Goal: Check status: Check status

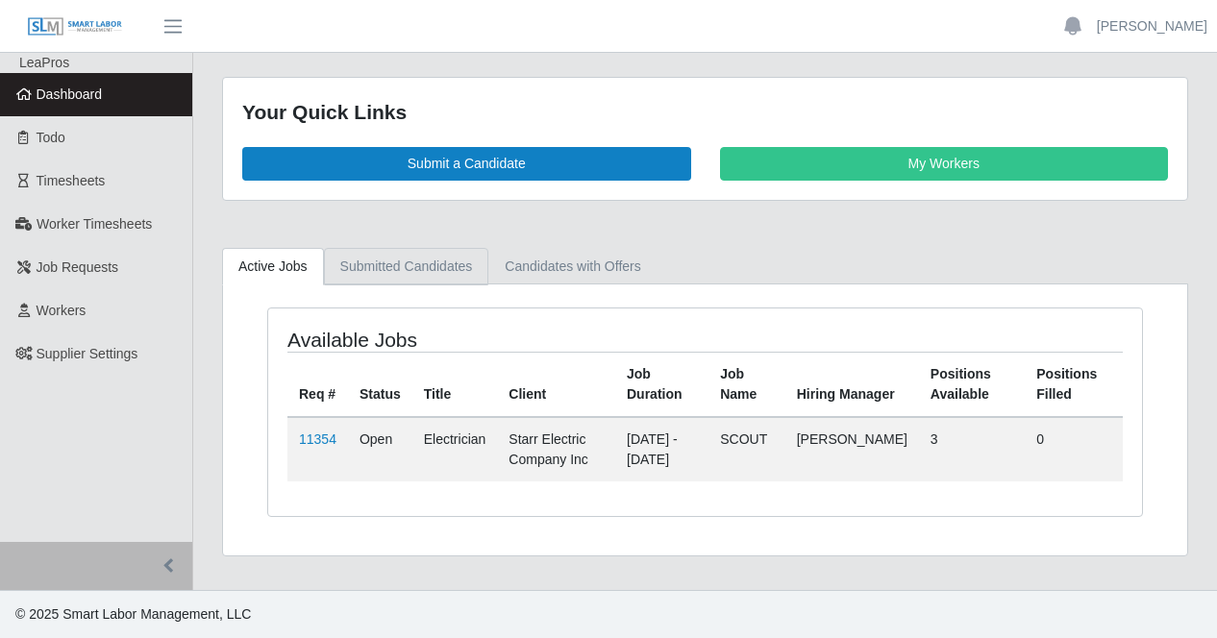
click at [390, 266] on link "Submitted Candidates" at bounding box center [406, 266] width 165 height 37
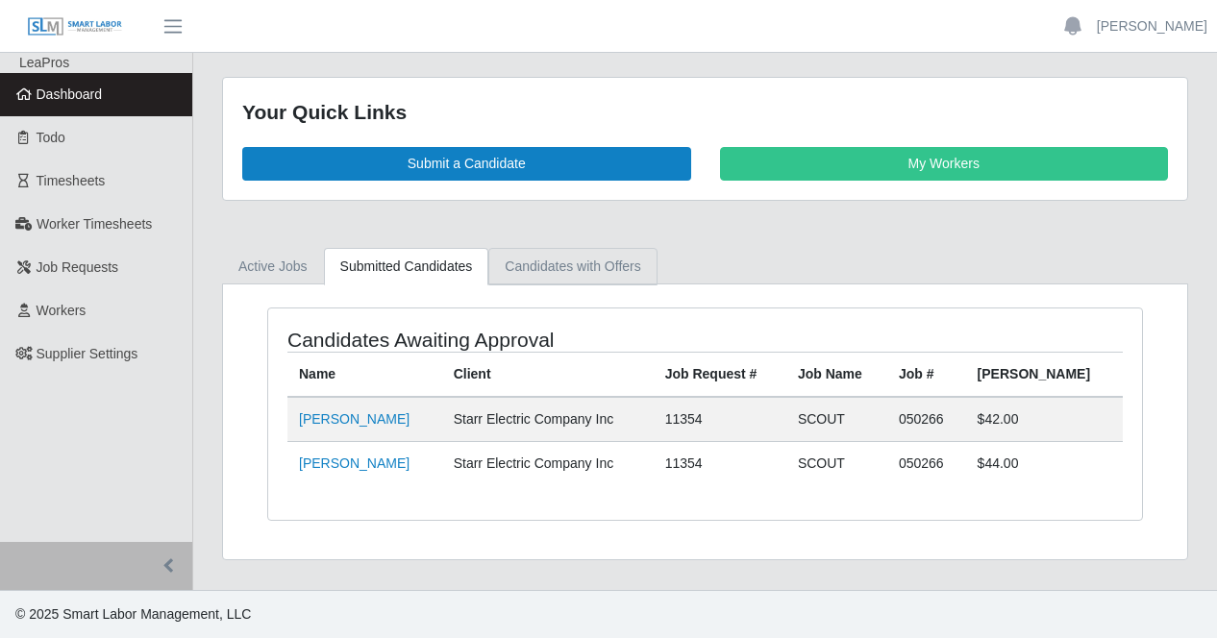
click at [537, 262] on link "Candidates with Offers" at bounding box center [572, 266] width 168 height 37
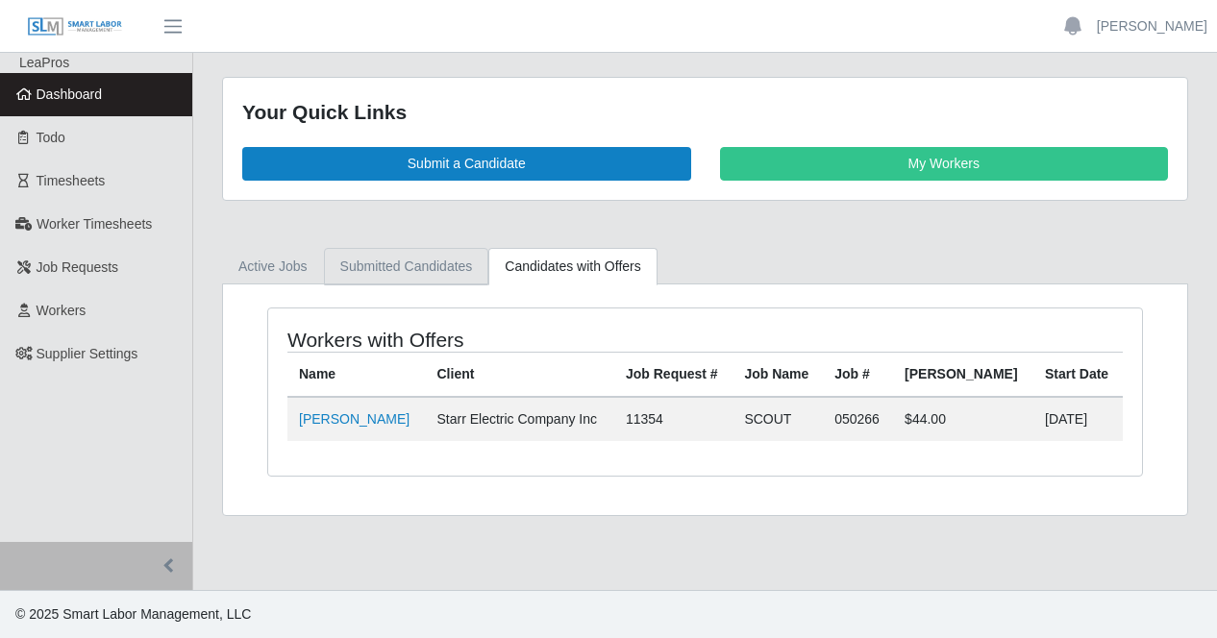
click at [410, 263] on link "Submitted Candidates" at bounding box center [406, 266] width 165 height 37
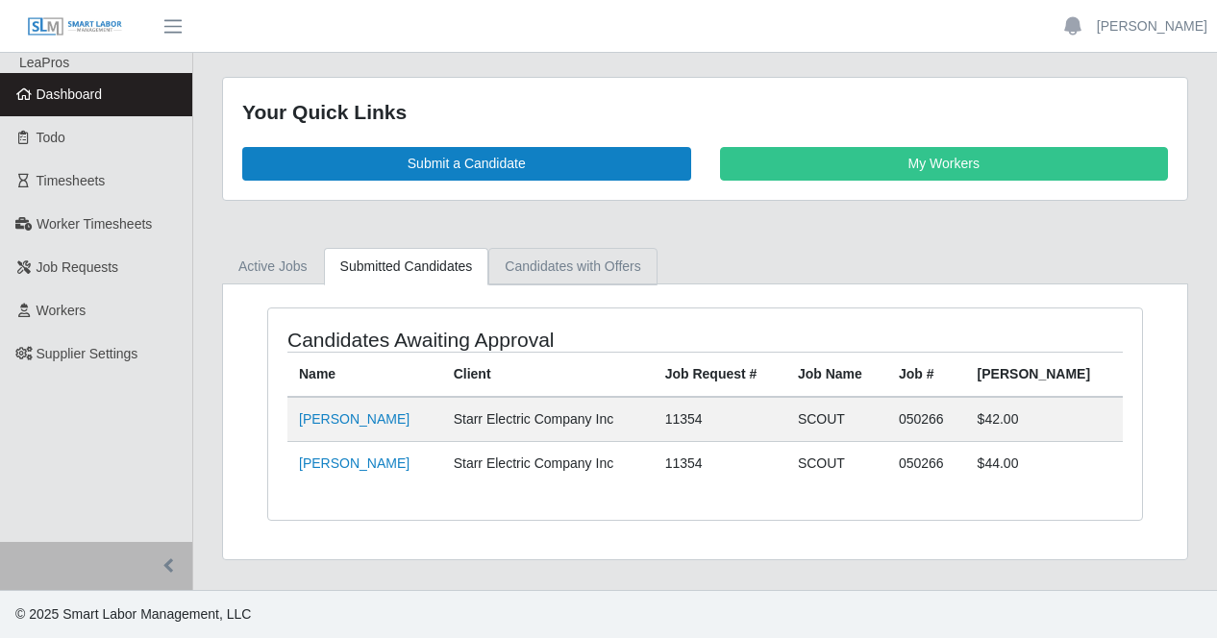
click at [540, 268] on link "Candidates with Offers" at bounding box center [572, 266] width 168 height 37
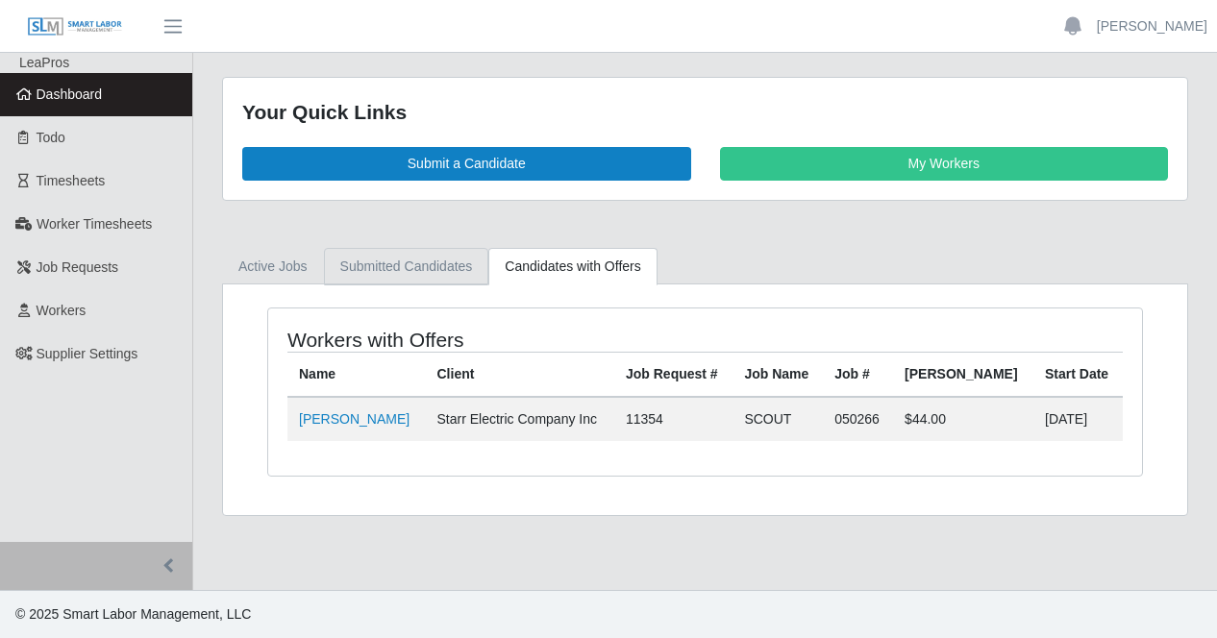
click at [438, 264] on link "Submitted Candidates" at bounding box center [406, 266] width 165 height 37
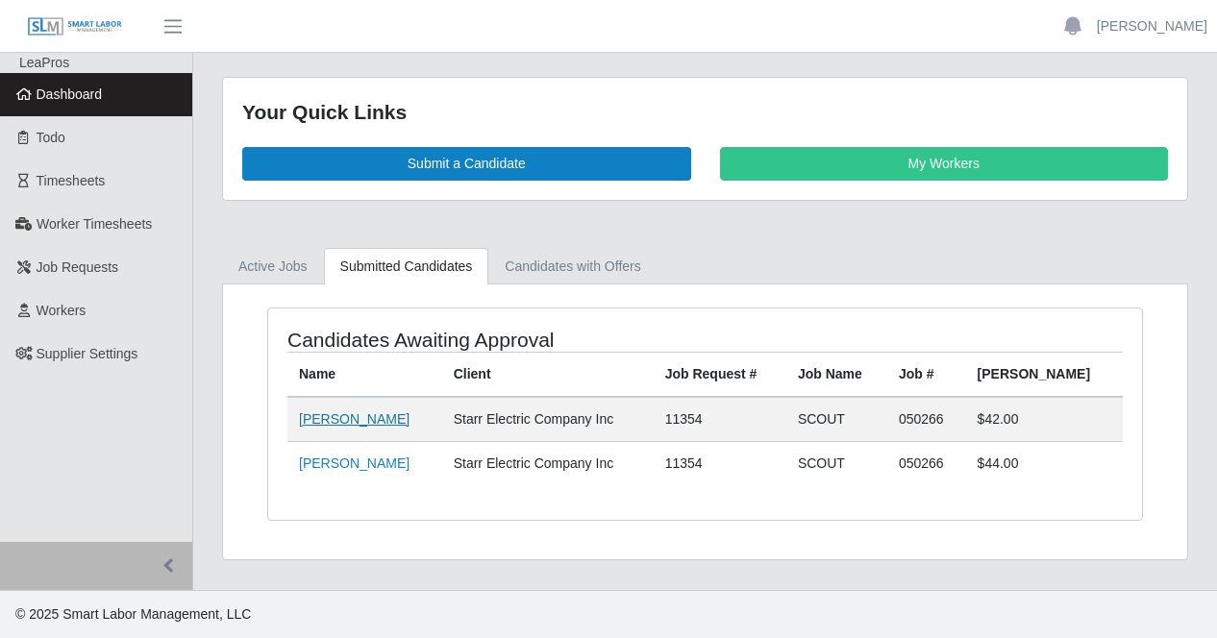
click at [340, 412] on link "[PERSON_NAME]" at bounding box center [354, 418] width 111 height 15
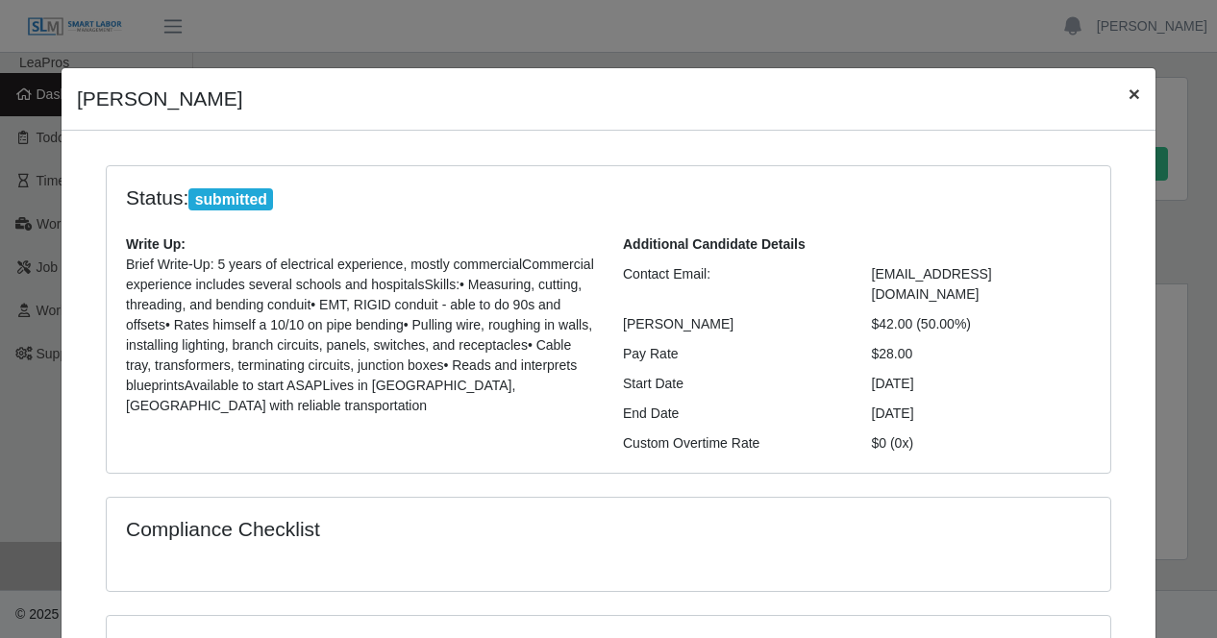
click at [1129, 93] on span "×" at bounding box center [1135, 94] width 12 height 22
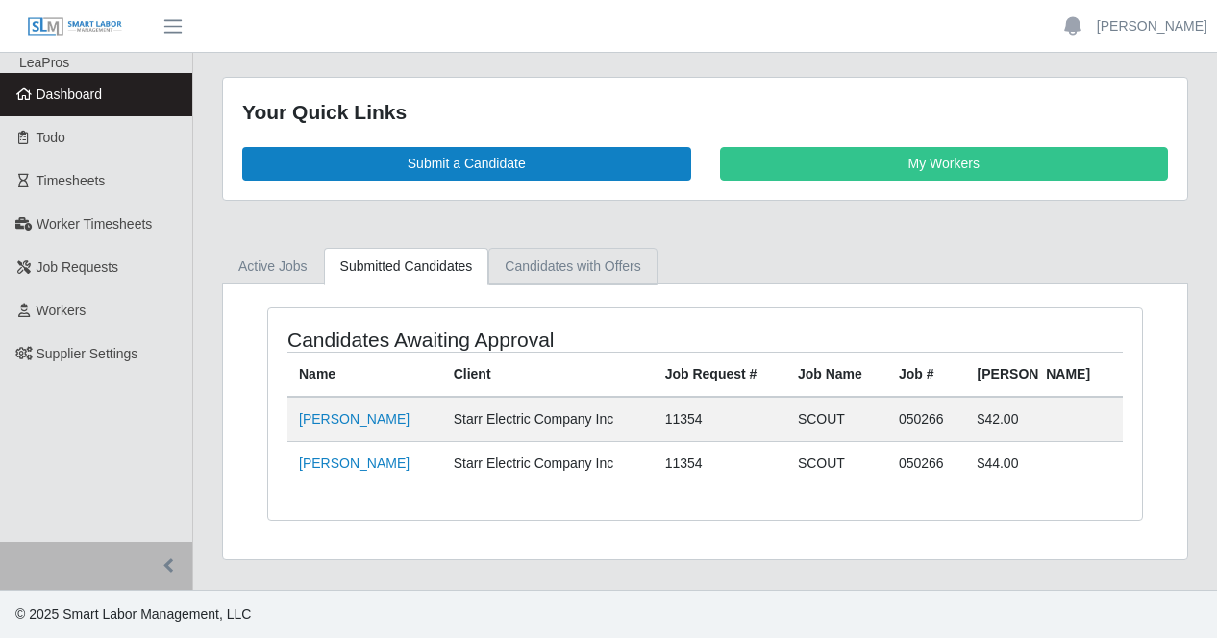
click at [590, 261] on link "Candidates with Offers" at bounding box center [572, 266] width 168 height 37
